Goal: Information Seeking & Learning: Understand process/instructions

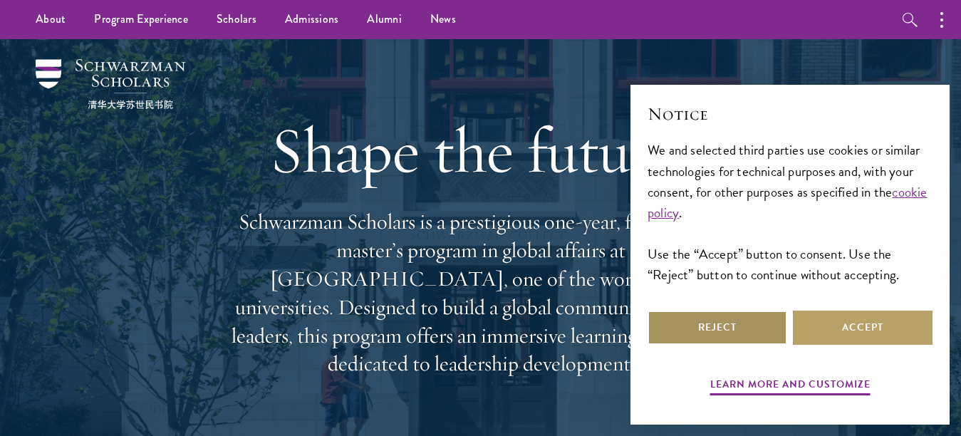
click at [709, 317] on button "Reject" at bounding box center [717, 327] width 140 height 34
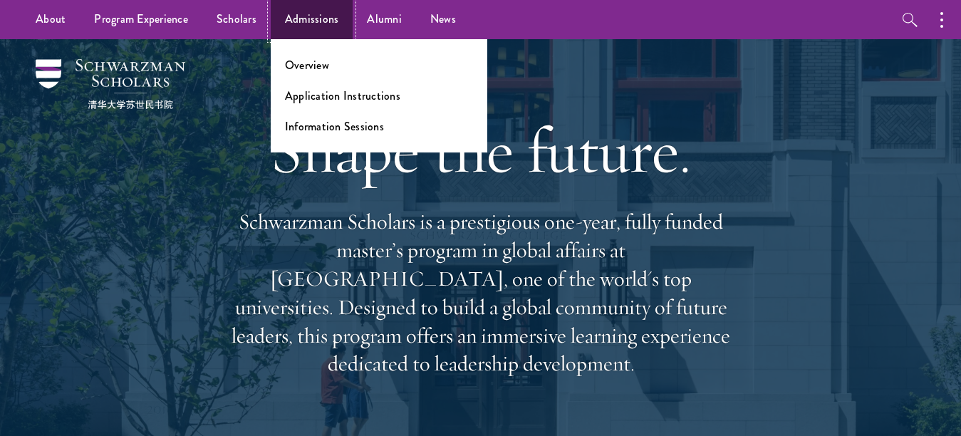
click at [325, 17] on link "Admissions" at bounding box center [312, 19] width 83 height 39
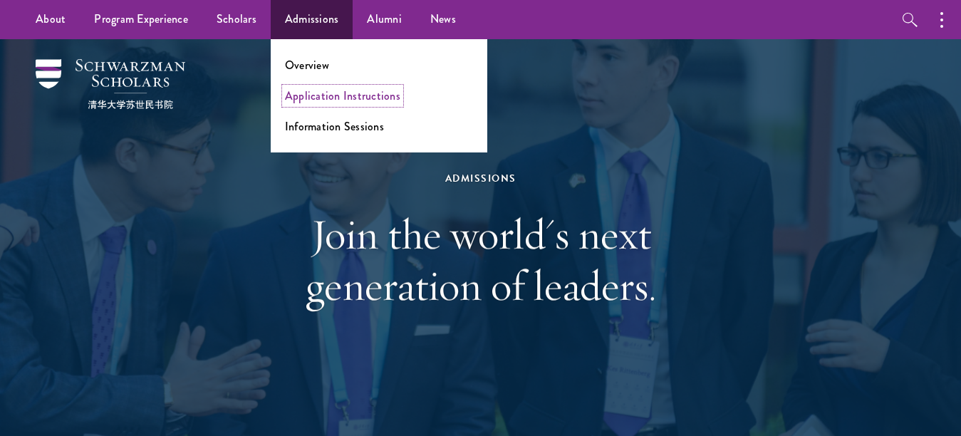
click at [363, 93] on link "Application Instructions" at bounding box center [342, 96] width 115 height 16
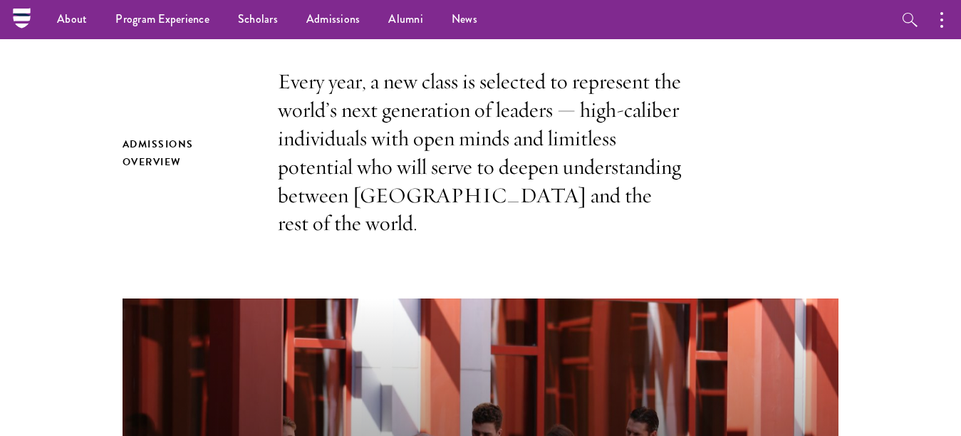
scroll to position [437, 0]
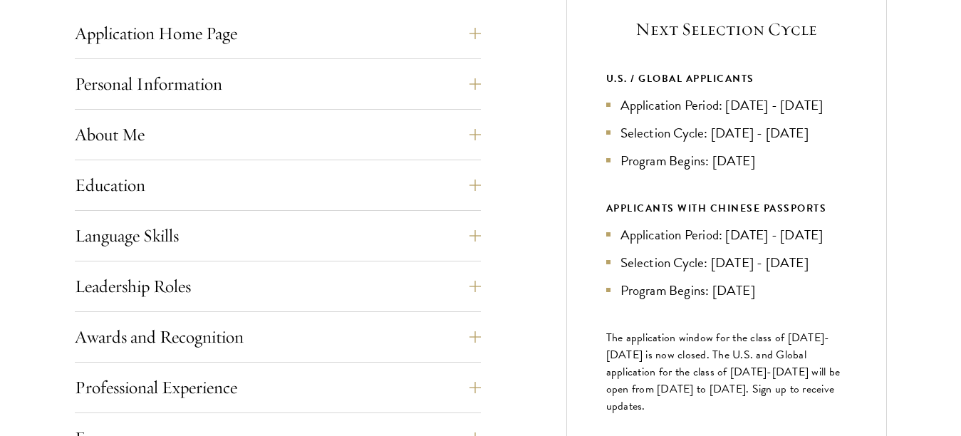
scroll to position [603, 0]
click at [484, 182] on button "Education" at bounding box center [288, 184] width 406 height 34
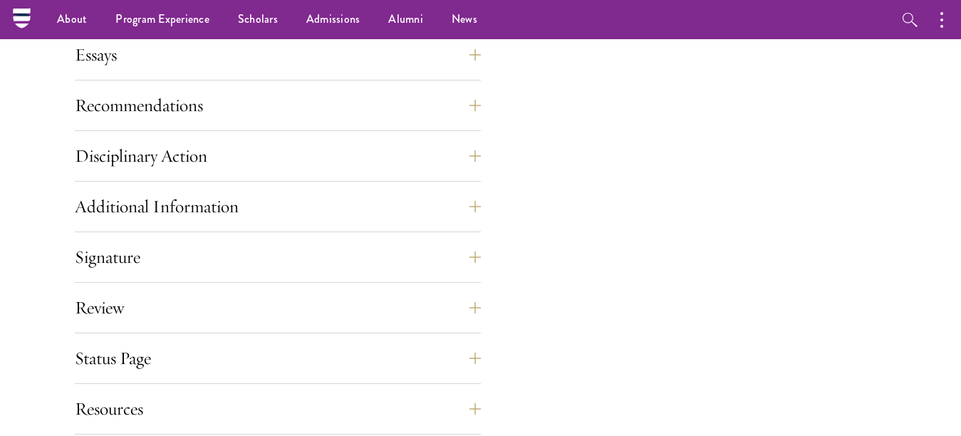
scroll to position [2611, 0]
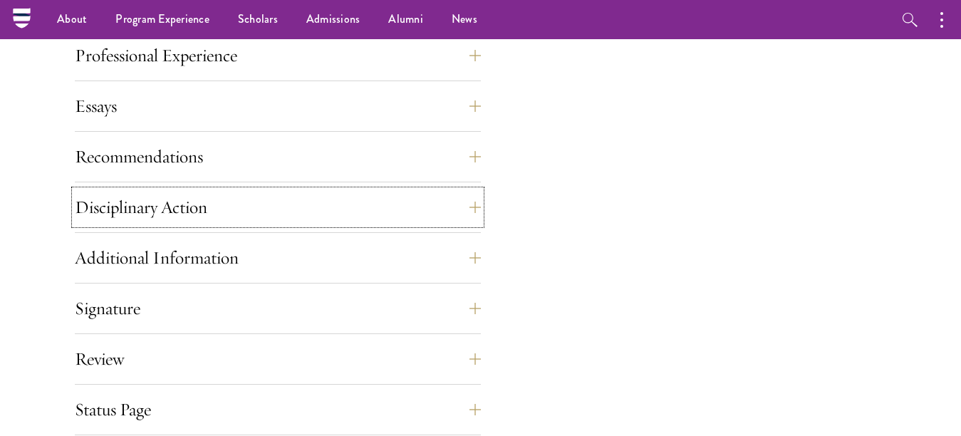
drag, startPoint x: 456, startPoint y: 197, endPoint x: 17, endPoint y: -41, distance: 500.0
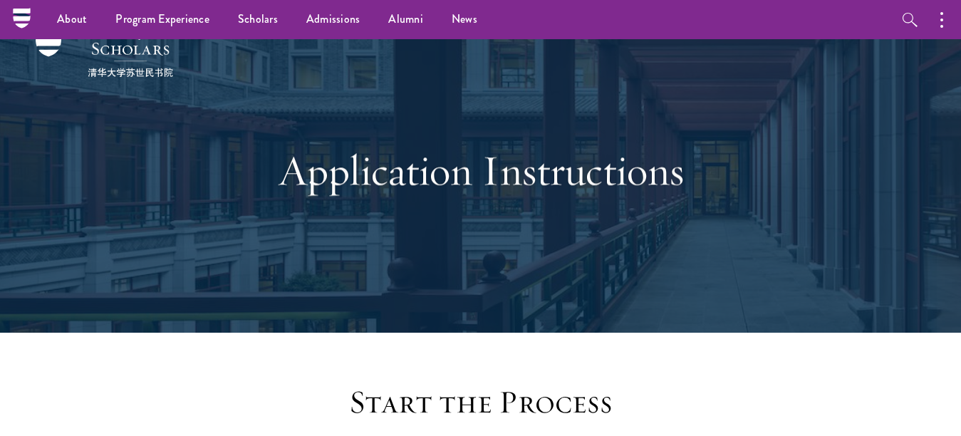
scroll to position [0, 0]
